Goal: Book appointment/travel/reservation

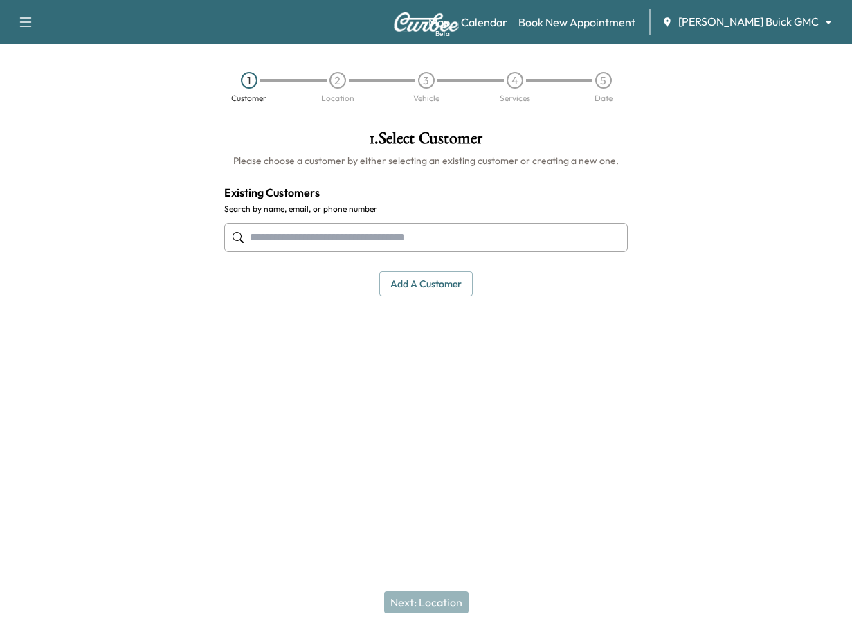
click at [411, 240] on input "text" at bounding box center [426, 237] width 404 height 29
click at [320, 236] on input "text" at bounding box center [426, 237] width 404 height 29
click at [450, 22] on link "Map Beta" at bounding box center [439, 22] width 21 height 17
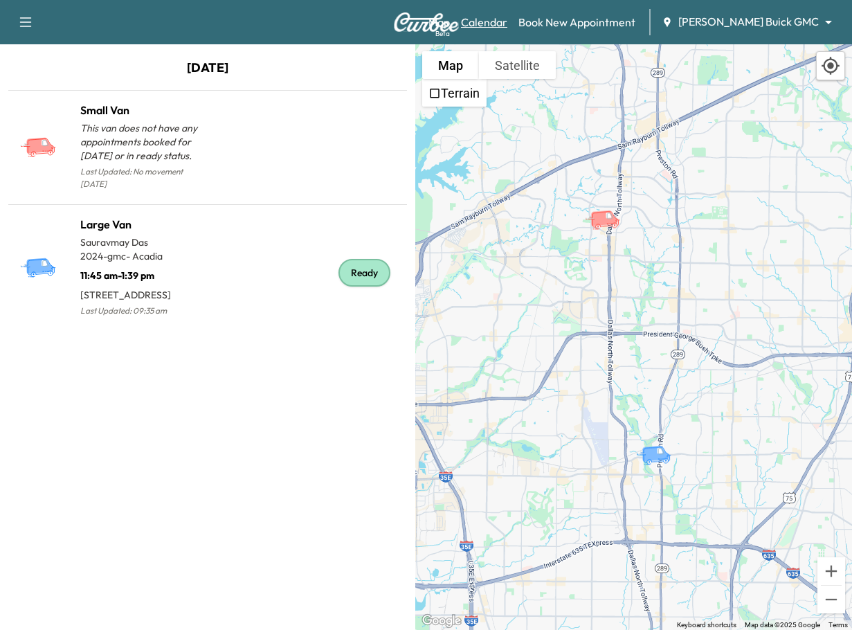
click at [508, 22] on link "Calendar" at bounding box center [484, 22] width 46 height 17
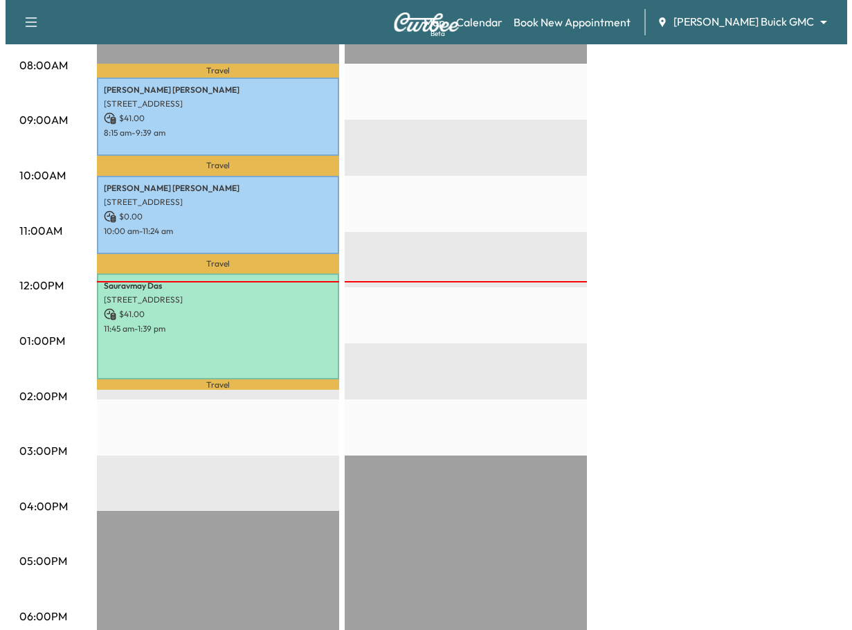
scroll to position [346, 0]
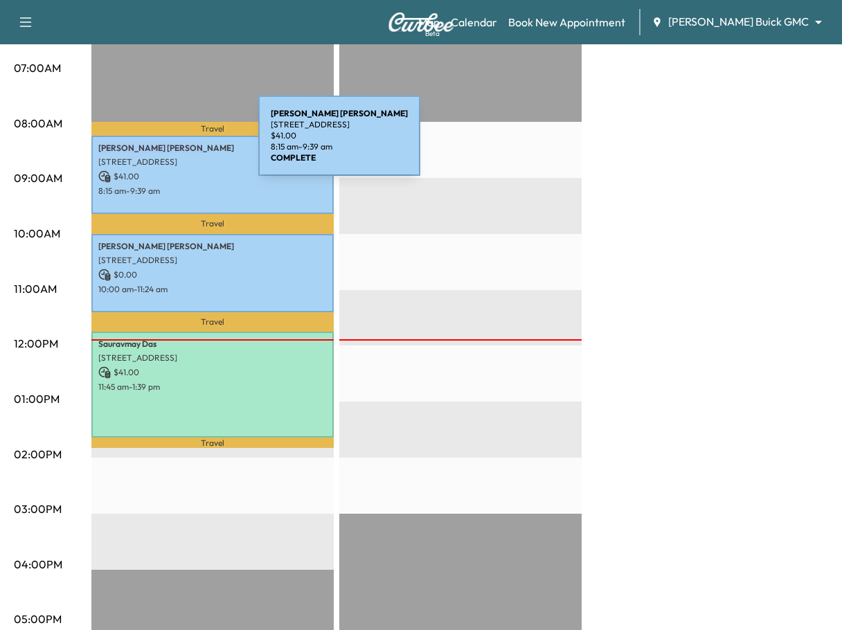
drag, startPoint x: 100, startPoint y: 147, endPoint x: 154, endPoint y: 144, distance: 54.1
click at [154, 144] on p "[PERSON_NAME]" at bounding box center [212, 148] width 229 height 11
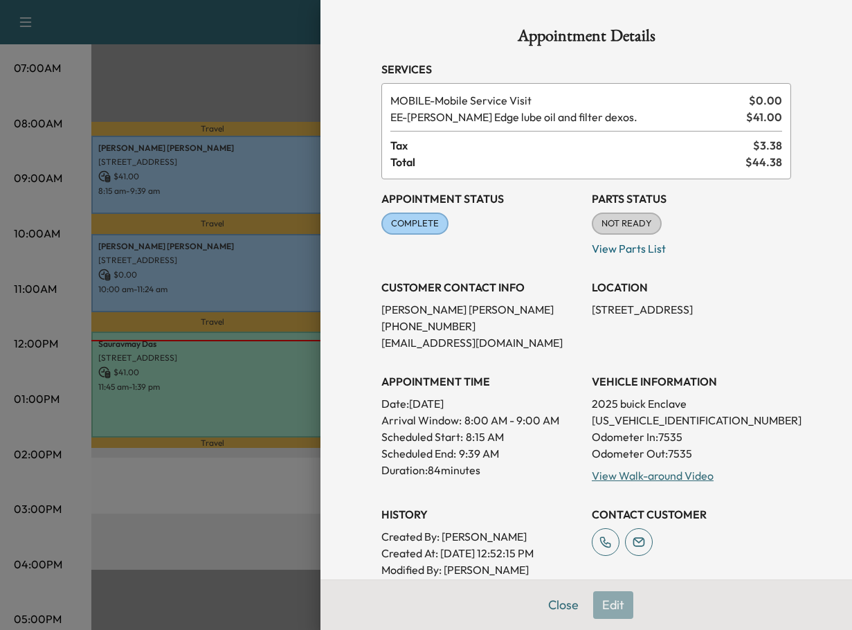
click at [382, 307] on p "[PERSON_NAME]" at bounding box center [481, 309] width 199 height 17
copy p "[PERSON_NAME]"
click at [533, 326] on p "[PHONE_NUMBER]" at bounding box center [481, 326] width 199 height 17
